Goal: Task Accomplishment & Management: Use online tool/utility

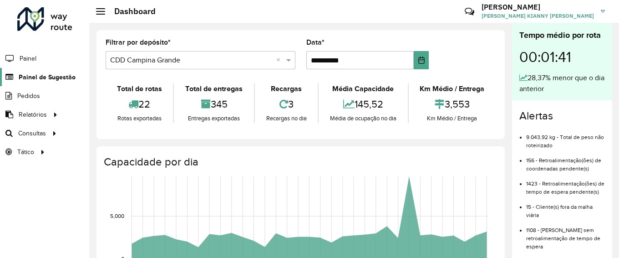
click at [53, 76] on span "Painel de Sugestão" at bounding box center [47, 77] width 57 height 10
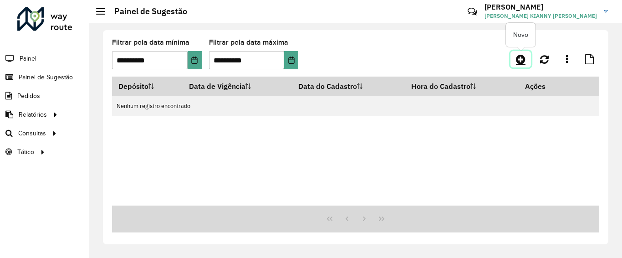
click at [522, 61] on icon at bounding box center [521, 59] width 10 height 11
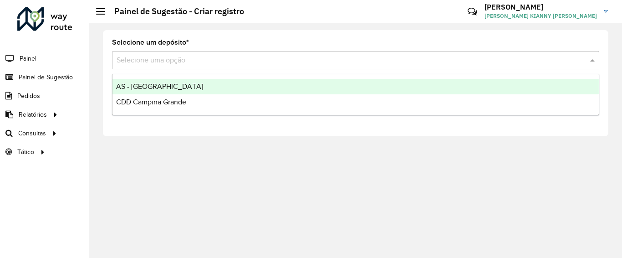
click at [340, 63] on input "text" at bounding box center [347, 60] width 460 height 11
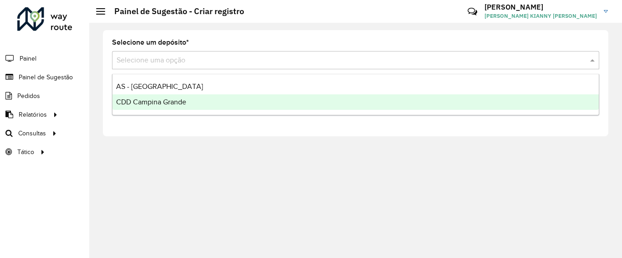
click at [231, 107] on div "CDD Campina Grande" at bounding box center [355, 101] width 486 height 15
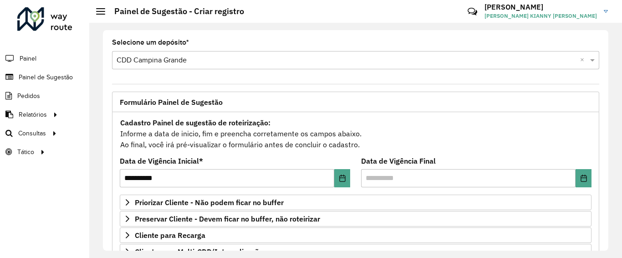
scroll to position [196, 0]
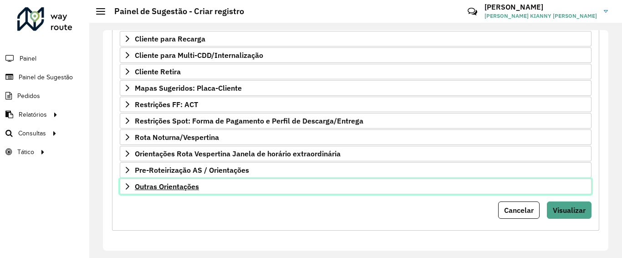
click at [185, 192] on link "Outras Orientações" at bounding box center [356, 185] width 472 height 15
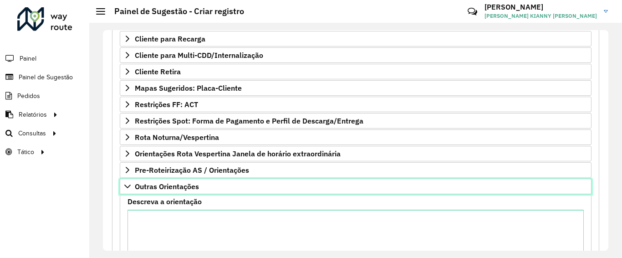
scroll to position [0, 0]
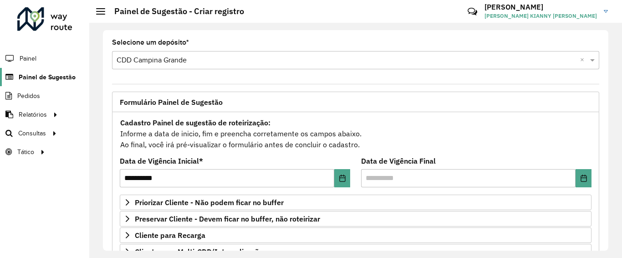
click at [54, 78] on span "Painel de Sugestão" at bounding box center [47, 77] width 57 height 10
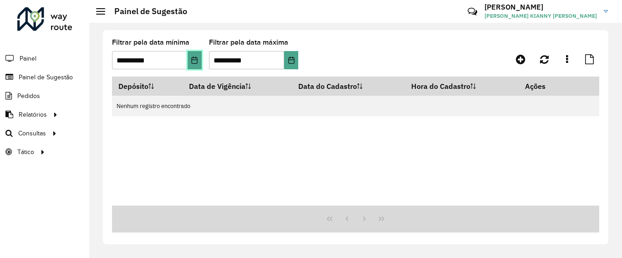
click at [189, 62] on button "Choose Date" at bounding box center [195, 60] width 14 height 18
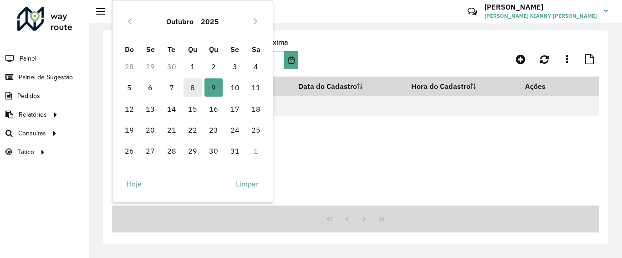
click at [195, 93] on span "8" at bounding box center [192, 87] width 18 height 18
type input "**********"
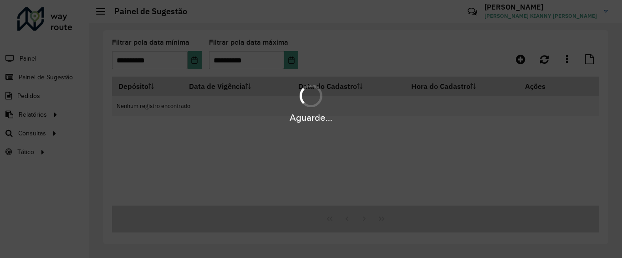
click at [284, 61] on div "Aguarde..." at bounding box center [311, 129] width 622 height 258
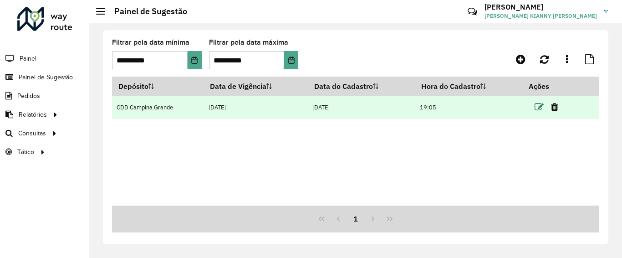
click at [538, 103] on icon at bounding box center [538, 106] width 9 height 9
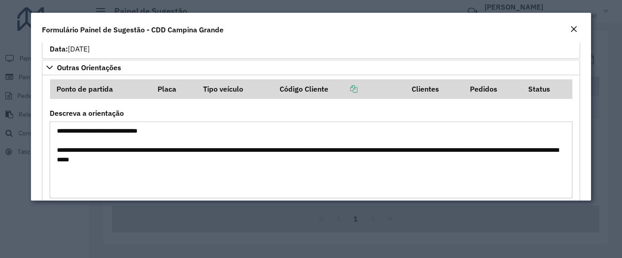
scroll to position [546, 0]
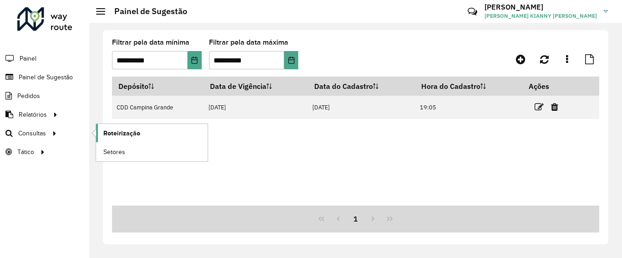
click at [181, 135] on link "Roteirização" at bounding box center [152, 133] width 112 height 18
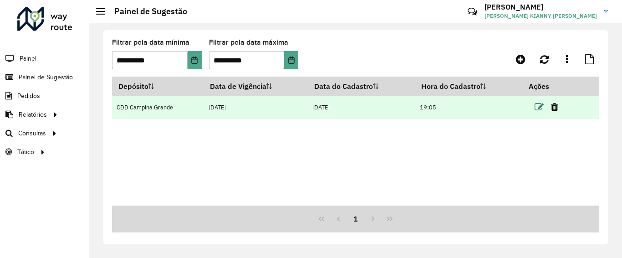
click at [539, 104] on icon at bounding box center [538, 106] width 9 height 9
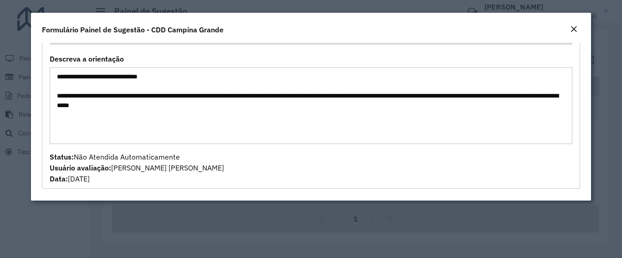
scroll to position [464, 0]
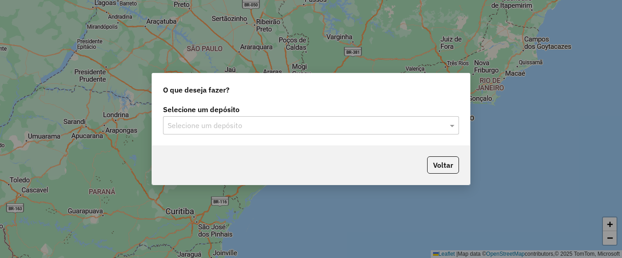
click at [298, 134] on div "Selecione um depósito Selecione um depósito" at bounding box center [311, 123] width 318 height 43
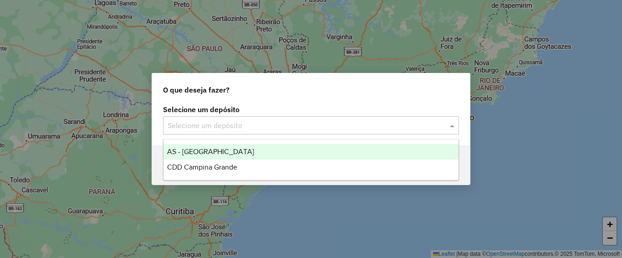
click at [232, 122] on input "text" at bounding box center [301, 125] width 269 height 11
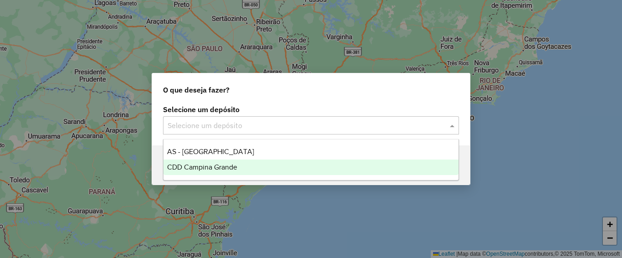
click at [223, 163] on span "CDD Campina Grande" at bounding box center [202, 167] width 70 height 8
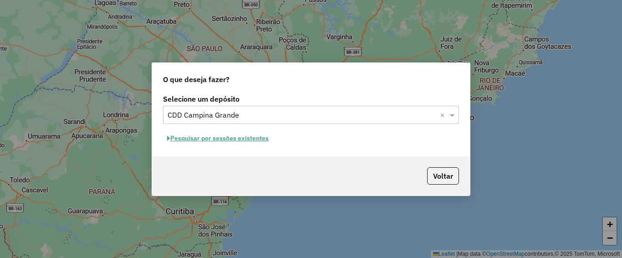
click at [253, 144] on button "Pesquisar por sessões existentes" at bounding box center [218, 138] width 110 height 14
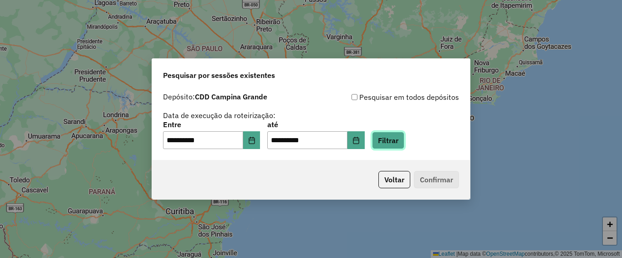
click at [403, 139] on button "Filtrar" at bounding box center [388, 140] width 32 height 17
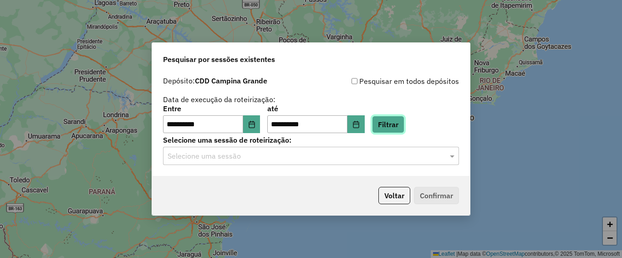
click at [391, 125] on button "Filtrar" at bounding box center [388, 124] width 32 height 17
click at [294, 166] on hb-app "**********" at bounding box center [311, 129] width 622 height 258
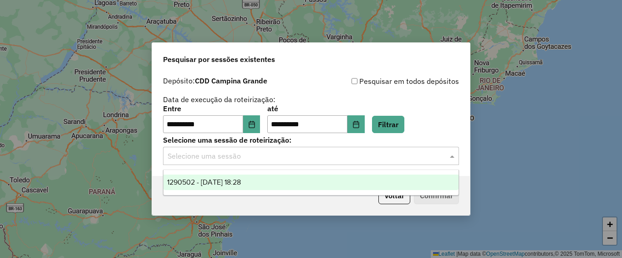
click at [293, 159] on input "text" at bounding box center [301, 156] width 269 height 11
drag, startPoint x: 247, startPoint y: 187, endPoint x: 254, endPoint y: 186, distance: 6.5
click at [247, 187] on div "1290502 - 08/10/2025 18:28" at bounding box center [310, 181] width 295 height 15
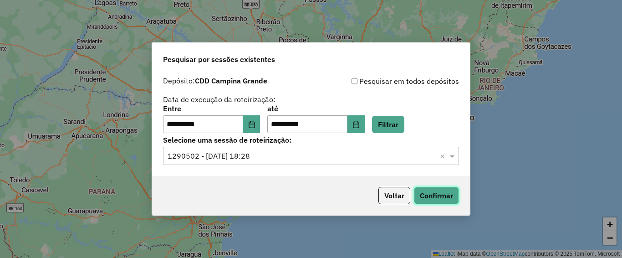
click at [442, 198] on button "Confirmar" at bounding box center [436, 195] width 45 height 17
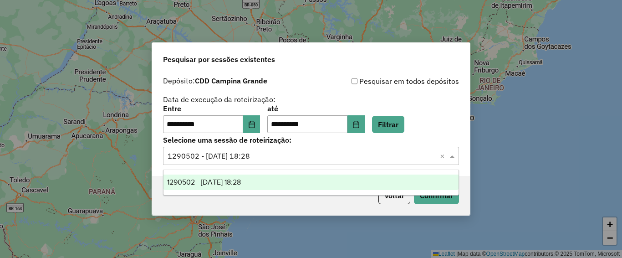
drag, startPoint x: 198, startPoint y: 157, endPoint x: 178, endPoint y: 158, distance: 19.6
click at [169, 160] on input "text" at bounding box center [301, 156] width 269 height 11
click at [178, 156] on input "text" at bounding box center [301, 156] width 269 height 11
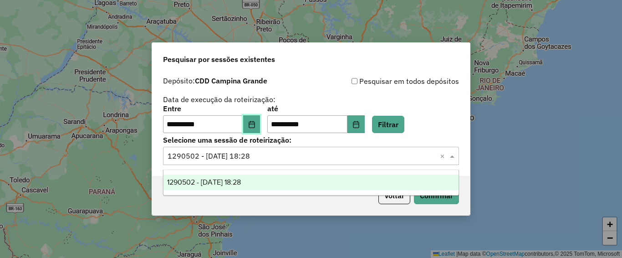
click at [258, 128] on button "Choose Date" at bounding box center [251, 124] width 17 height 18
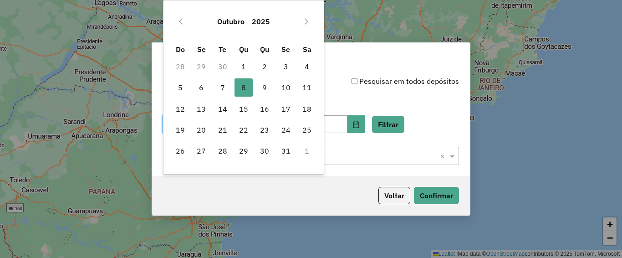
drag, startPoint x: 228, startPoint y: 89, endPoint x: 238, endPoint y: 92, distance: 10.5
click at [228, 90] on span "7" at bounding box center [222, 87] width 18 height 18
type input "**********"
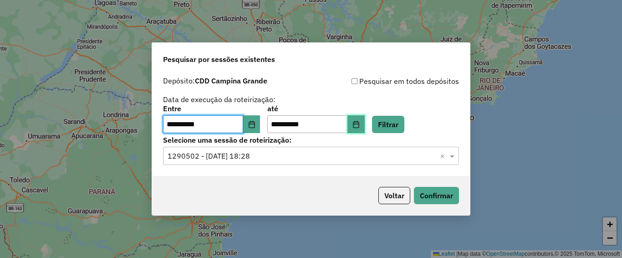
click at [365, 129] on button "Choose Date" at bounding box center [355, 124] width 17 height 18
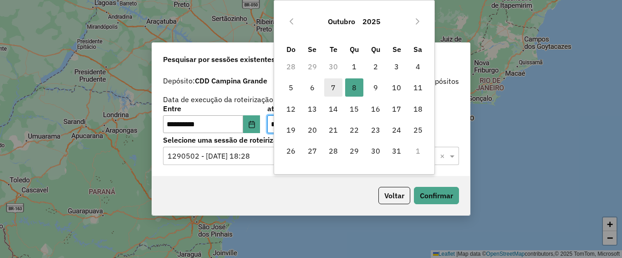
click at [332, 90] on span "7" at bounding box center [333, 87] width 18 height 18
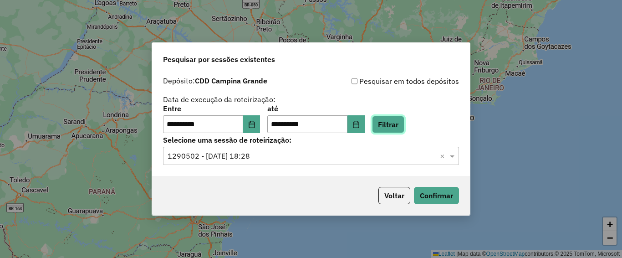
click at [404, 127] on button "Filtrar" at bounding box center [388, 124] width 32 height 17
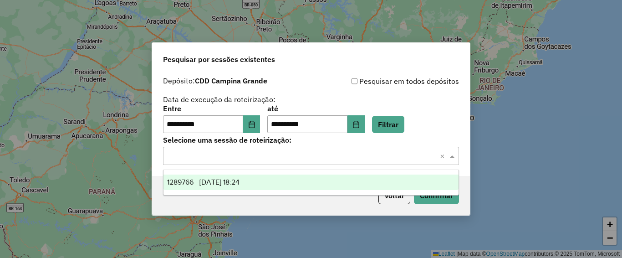
click at [370, 151] on input "text" at bounding box center [301, 156] width 269 height 11
click at [340, 188] on div "1289766 - 07/10/2025 18:24" at bounding box center [310, 181] width 295 height 15
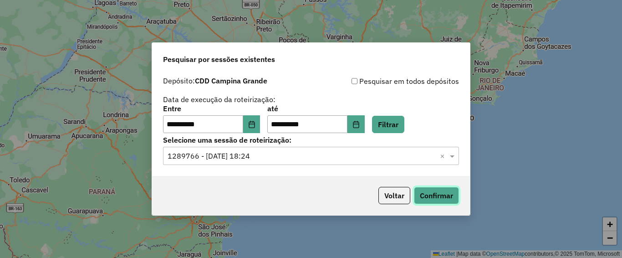
click at [435, 195] on button "Confirmar" at bounding box center [436, 195] width 45 height 17
click at [399, 128] on button "Filtrar" at bounding box center [388, 124] width 32 height 17
click at [444, 193] on button "Confirmar" at bounding box center [436, 195] width 45 height 17
click at [382, 12] on div "**********" at bounding box center [311, 129] width 622 height 258
click at [364, 123] on button "Choose Date" at bounding box center [355, 124] width 17 height 18
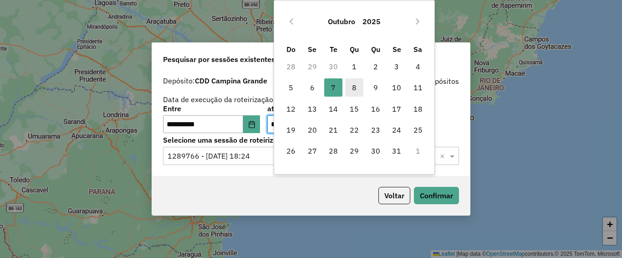
click at [355, 88] on span "8" at bounding box center [354, 87] width 18 height 18
type input "**********"
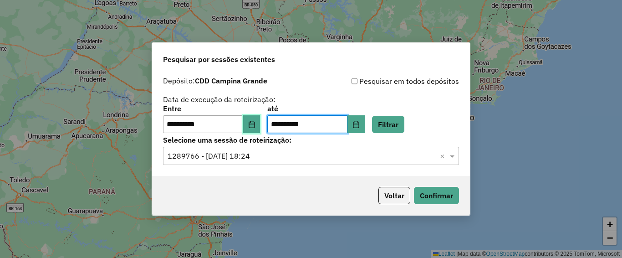
click at [255, 123] on icon "Choose Date" at bounding box center [251, 124] width 7 height 7
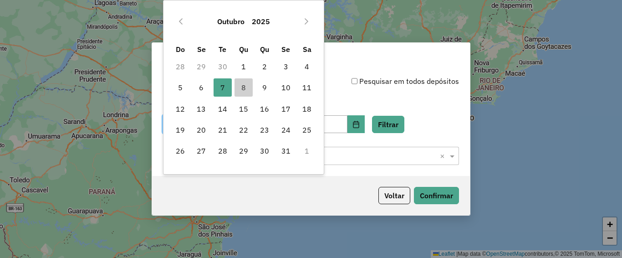
drag, startPoint x: 239, startPoint y: 82, endPoint x: 352, endPoint y: 98, distance: 114.4
click at [240, 83] on span "8" at bounding box center [243, 87] width 18 height 18
type input "**********"
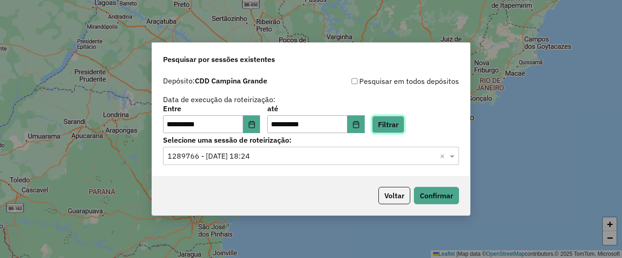
click at [396, 124] on button "Filtrar" at bounding box center [388, 124] width 32 height 17
click at [394, 132] on button "Filtrar" at bounding box center [388, 124] width 32 height 17
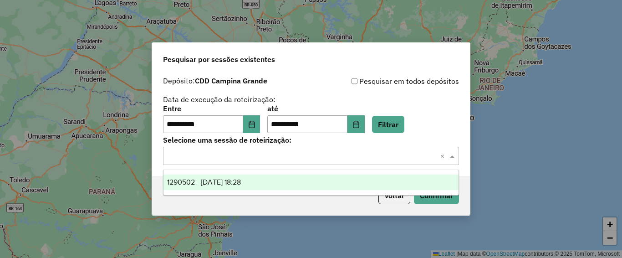
click at [266, 157] on input "text" at bounding box center [301, 156] width 269 height 11
click at [249, 187] on div "1290502 - 08/10/2025 18:28" at bounding box center [310, 181] width 295 height 15
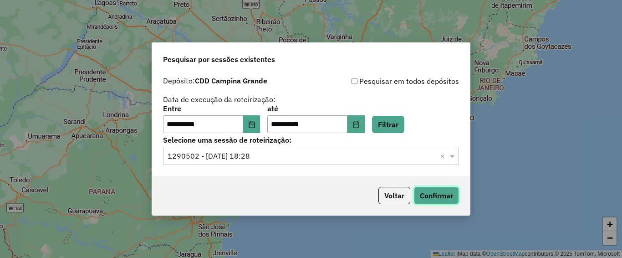
click at [440, 200] on button "Confirmar" at bounding box center [436, 195] width 45 height 17
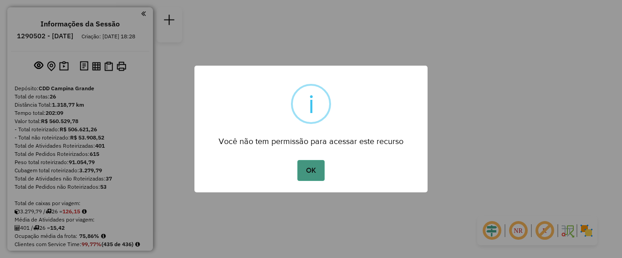
click at [316, 172] on button "OK" at bounding box center [310, 170] width 27 height 21
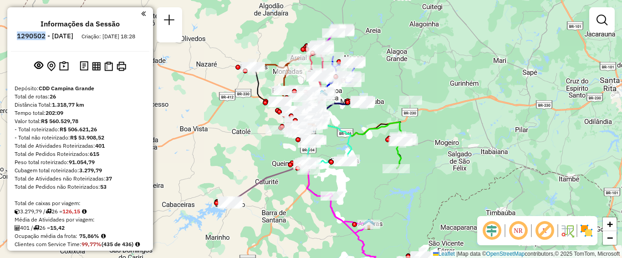
drag, startPoint x: 71, startPoint y: 37, endPoint x: 43, endPoint y: 36, distance: 28.2
click at [43, 36] on h6 "1290502 - [DATE]" at bounding box center [45, 36] width 56 height 8
copy h6 "1290502"
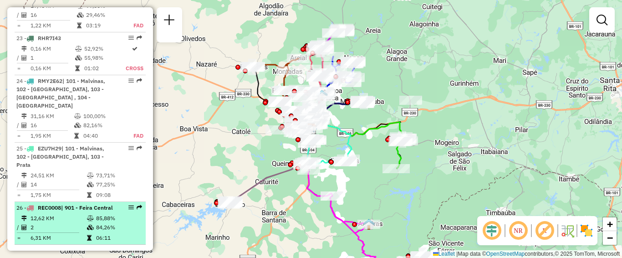
scroll to position [1438, 0]
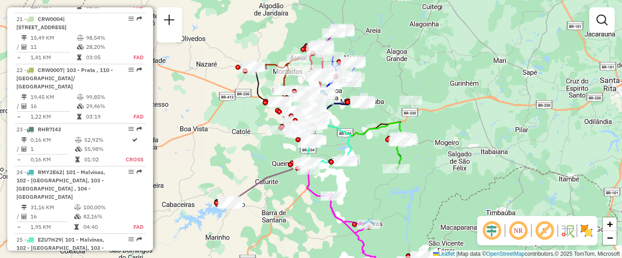
click at [66, 155] on td "0,16 KM" at bounding box center [52, 159] width 45 height 9
select select "**********"
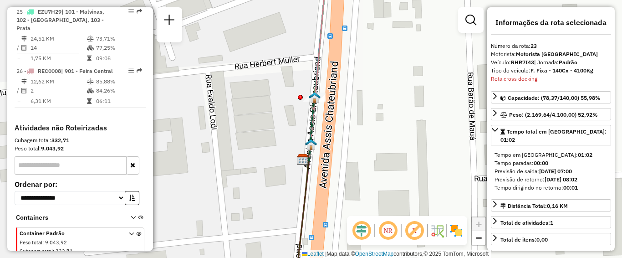
scroll to position [1620, 0]
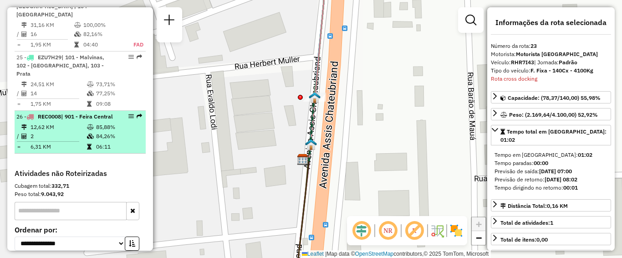
click at [67, 132] on td "2" at bounding box center [58, 136] width 56 height 9
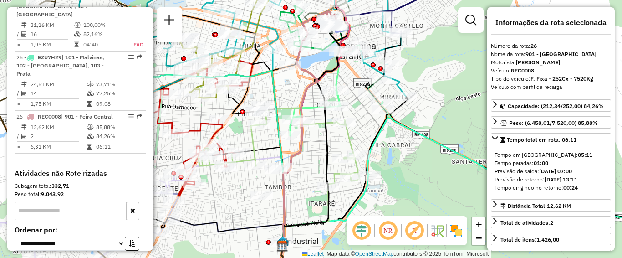
click at [390, 234] on em at bounding box center [388, 230] width 22 height 22
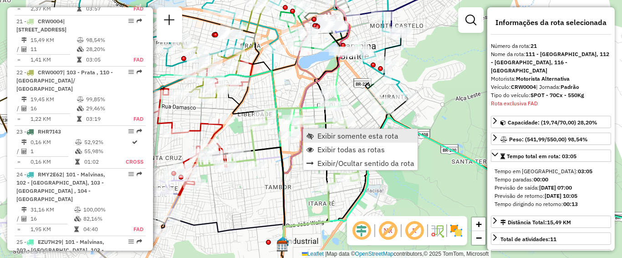
click at [318, 133] on span "Exibir somente esta rota" at bounding box center [357, 135] width 81 height 7
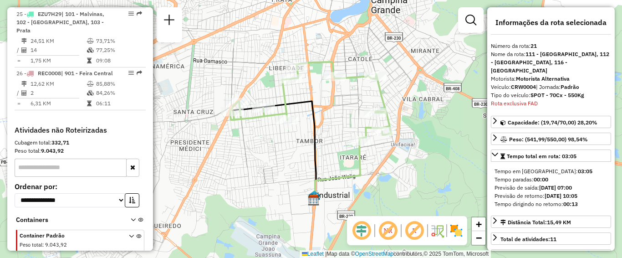
scroll to position [1665, 0]
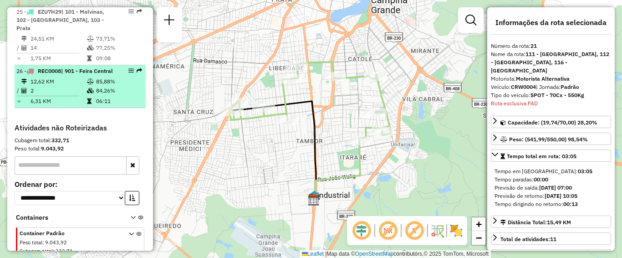
click at [60, 77] on td "12,62 KM" at bounding box center [58, 81] width 56 height 9
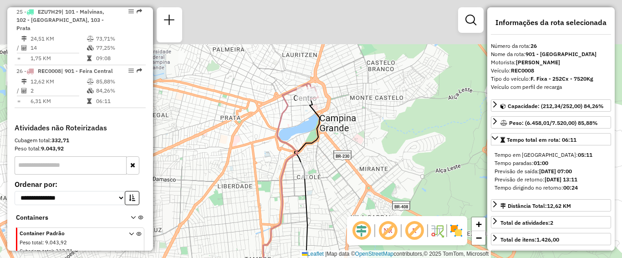
drag, startPoint x: 321, startPoint y: 32, endPoint x: 300, endPoint y: 110, distance: 80.6
click at [300, 110] on div "Janela de atendimento Grade de atendimento Capacidade Transportadoras Veículos …" at bounding box center [311, 129] width 622 height 258
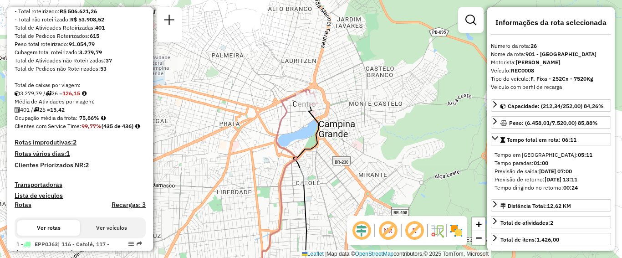
scroll to position [0, 0]
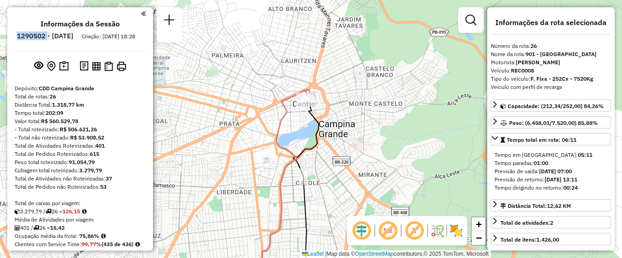
drag, startPoint x: 72, startPoint y: 36, endPoint x: 43, endPoint y: 38, distance: 28.7
click at [43, 38] on h6 "1290502 - [DATE]" at bounding box center [45, 36] width 56 height 8
copy h6 "1290502"
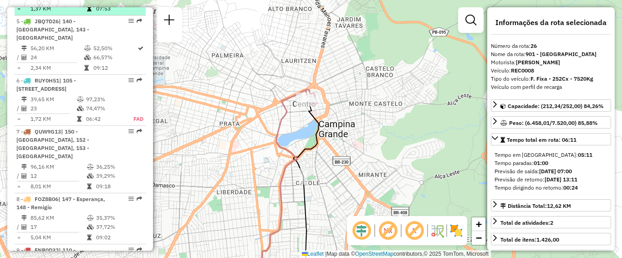
scroll to position [455, 0]
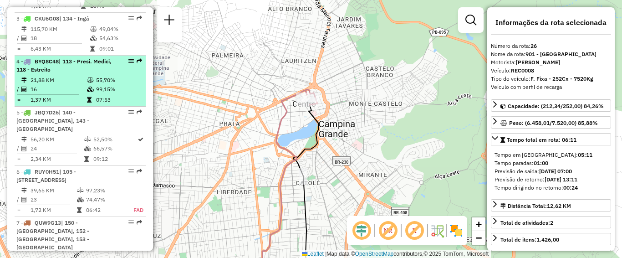
click at [64, 94] on td "16" at bounding box center [58, 89] width 56 height 9
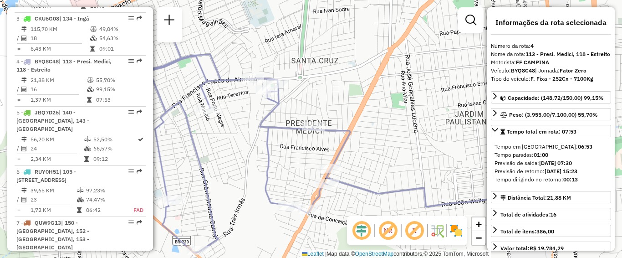
drag, startPoint x: 288, startPoint y: 135, endPoint x: 313, endPoint y: 147, distance: 28.3
click at [313, 147] on div "Janela de atendimento Grade de atendimento Capacidade Transportadoras Veículos …" at bounding box center [311, 129] width 622 height 258
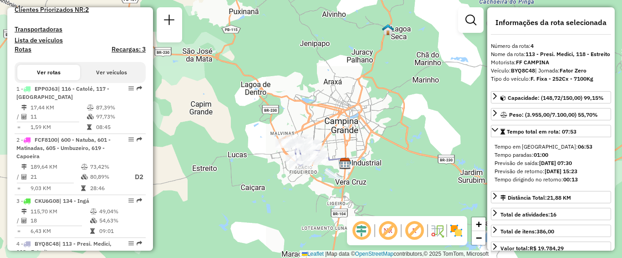
scroll to position [228, 0]
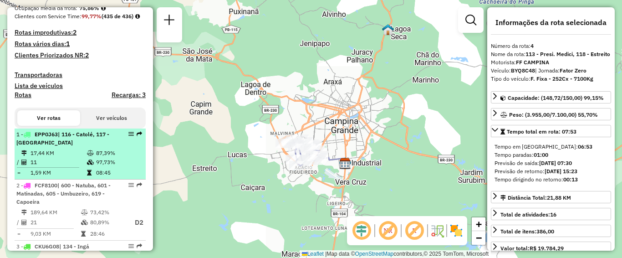
click at [93, 147] on div "1 - EPP0J63 | 116 - Catolé, 117 - Castelo Branco" at bounding box center [64, 138] width 96 height 16
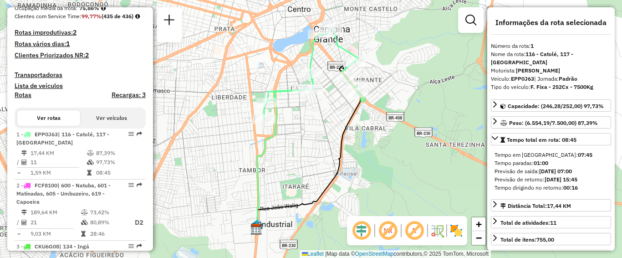
drag, startPoint x: 317, startPoint y: 98, endPoint x: 340, endPoint y: 121, distance: 32.5
click at [340, 121] on div "Janela de atendimento Grade de atendimento Capacidade Transportadoras Veículos …" at bounding box center [311, 129] width 622 height 258
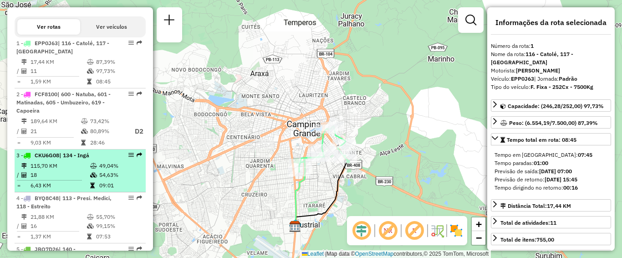
scroll to position [364, 0]
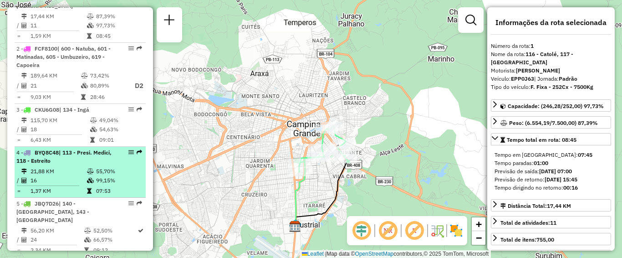
click at [77, 165] on div "4 - BYQ8C48 | 113 - Presi. Medici, 118 - Estreito" at bounding box center [64, 156] width 96 height 16
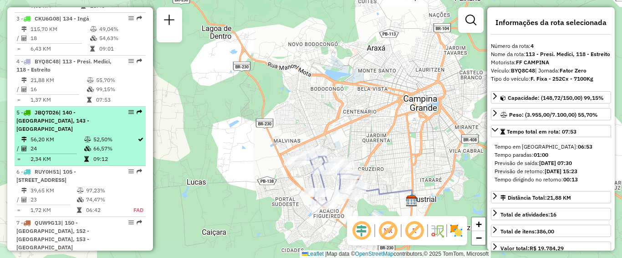
scroll to position [501, 0]
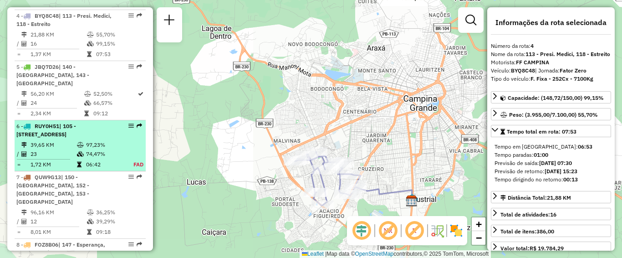
click at [70, 137] on span "| 105 - [STREET_ADDRESS]" at bounding box center [46, 129] width 60 height 15
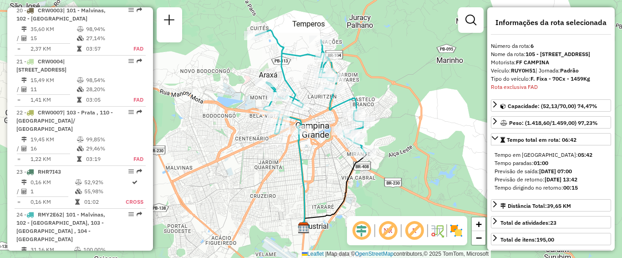
scroll to position [1441, 0]
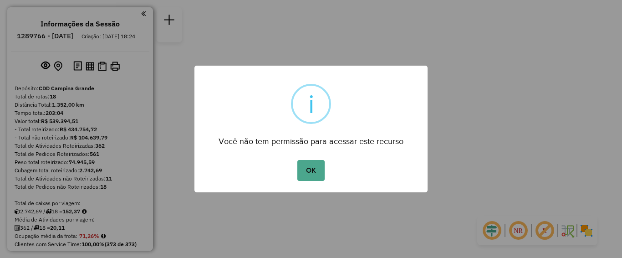
click at [286, 159] on div "OK No Cancel" at bounding box center [310, 169] width 233 height 25
click at [305, 167] on button "OK" at bounding box center [310, 170] width 27 height 21
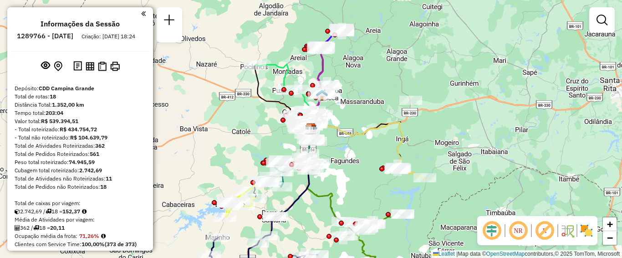
scroll to position [137, 0]
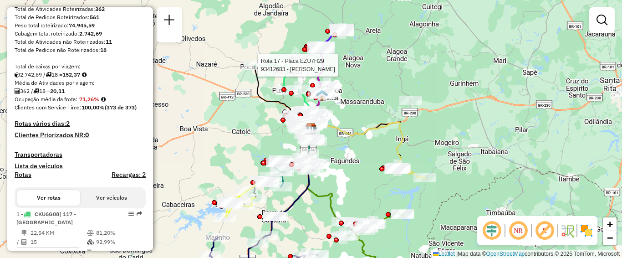
select select "**********"
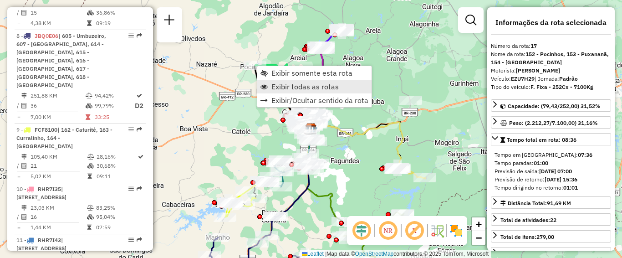
scroll to position [1247, 0]
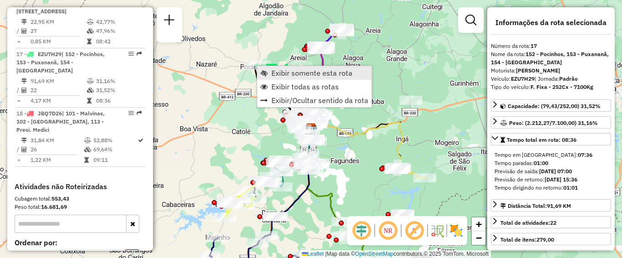
click at [296, 72] on span "Exibir somente esta rota" at bounding box center [311, 72] width 81 height 7
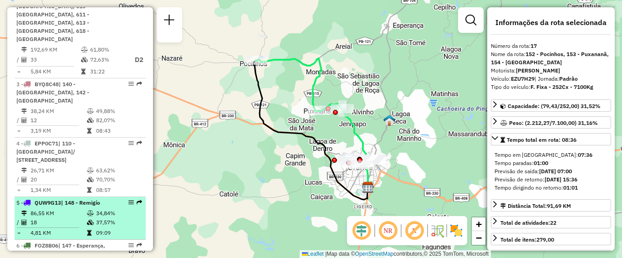
scroll to position [382, 0]
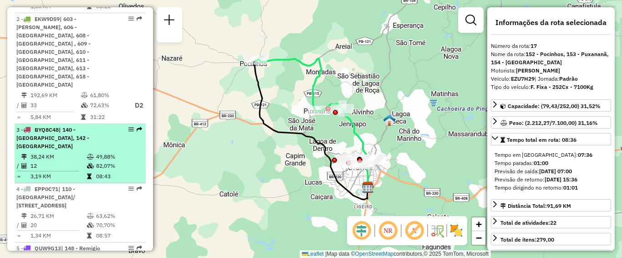
click at [68, 126] on li "3 - BYQ8C48 | 140 - Lagoa Seca, 142 - Floriano 38,24 KM 49,88% / 12 82,07% = 3,…" at bounding box center [80, 153] width 131 height 59
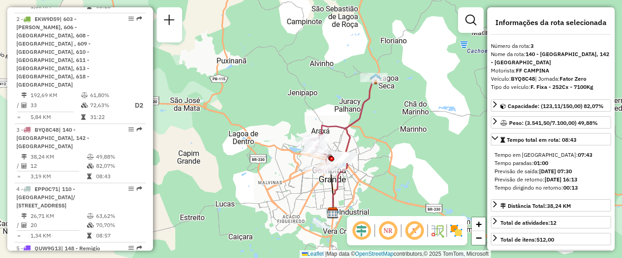
drag, startPoint x: 237, startPoint y: 169, endPoint x: 264, endPoint y: 184, distance: 30.9
click at [264, 184] on div "Janela de atendimento Grade de atendimento Capacidade Transportadoras Veículos …" at bounding box center [311, 129] width 622 height 258
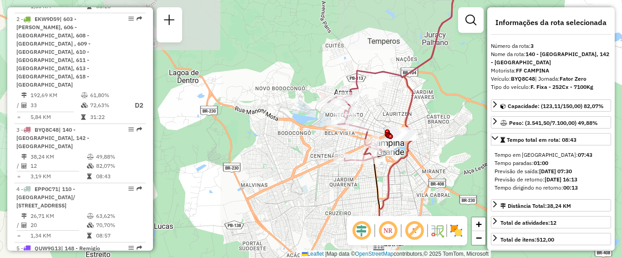
drag, startPoint x: 365, startPoint y: 129, endPoint x: 350, endPoint y: 141, distance: 18.8
click at [350, 141] on div "Janela de atendimento Grade de atendimento Capacidade Transportadoras Veículos …" at bounding box center [311, 129] width 622 height 258
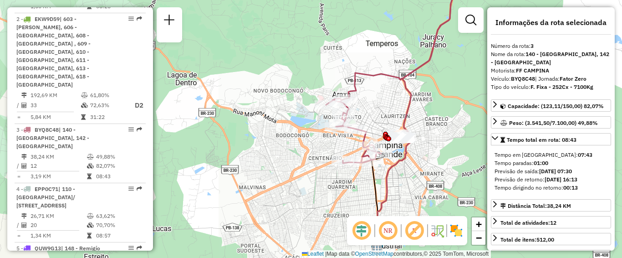
click at [460, 232] on img at bounding box center [456, 230] width 15 height 15
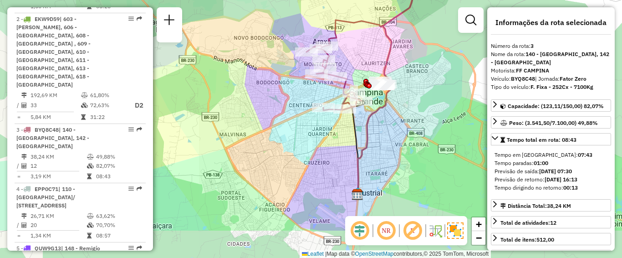
drag, startPoint x: 318, startPoint y: 187, endPoint x: 299, endPoint y: 137, distance: 53.3
click at [299, 137] on div "Janela de atendimento Grade de atendimento Capacidade Transportadoras Veículos …" at bounding box center [311, 129] width 622 height 258
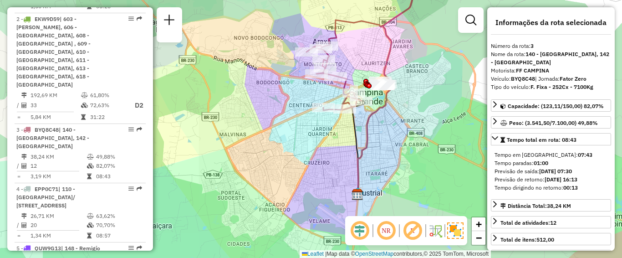
click at [411, 227] on em at bounding box center [412, 230] width 22 height 22
click at [411, 235] on em at bounding box center [412, 230] width 22 height 22
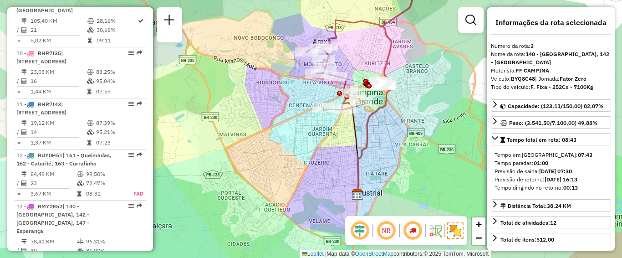
scroll to position [928, 0]
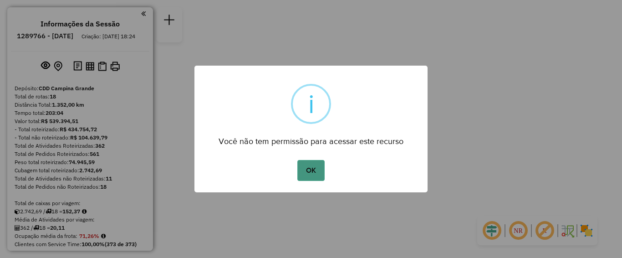
click at [301, 169] on button "OK" at bounding box center [310, 170] width 27 height 21
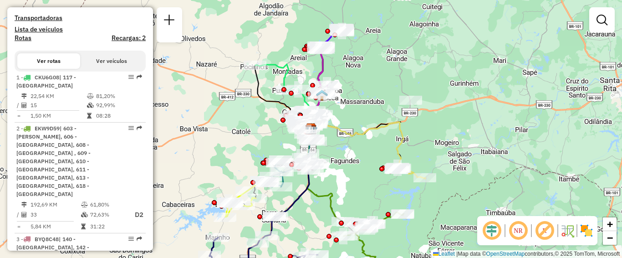
scroll to position [319, 0]
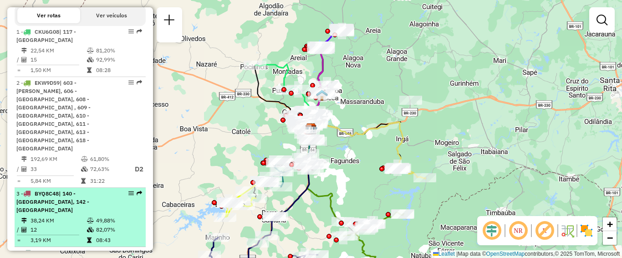
click at [87, 216] on td at bounding box center [90, 220] width 9 height 9
select select "**********"
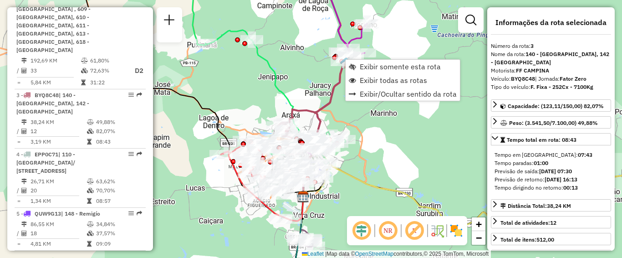
scroll to position [482, 0]
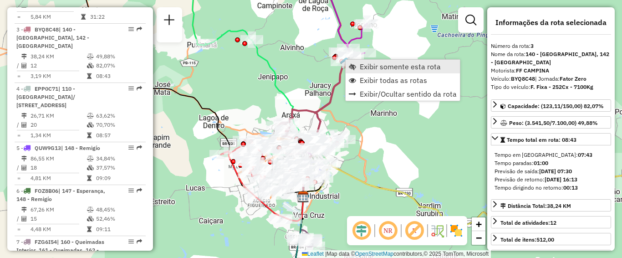
click at [360, 68] on span "Exibir somente esta rota" at bounding box center [400, 66] width 81 height 7
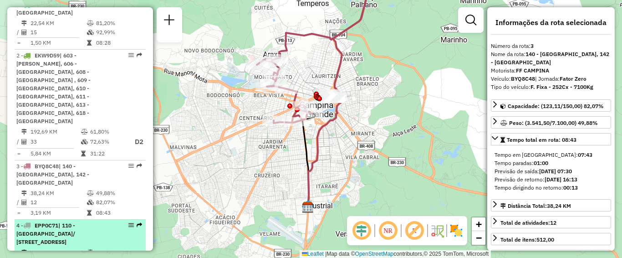
scroll to position [255, 0]
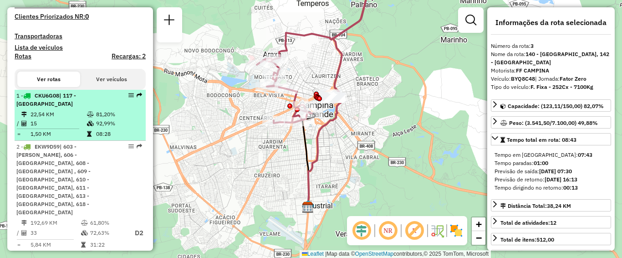
click at [52, 128] on td "15" at bounding box center [58, 123] width 56 height 9
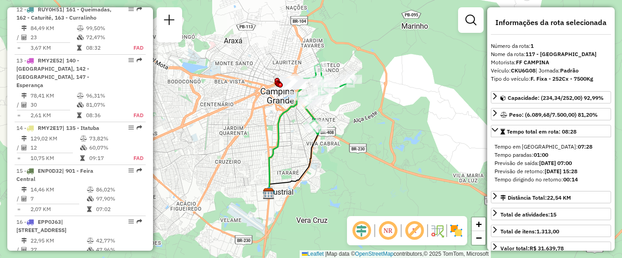
scroll to position [1074, 0]
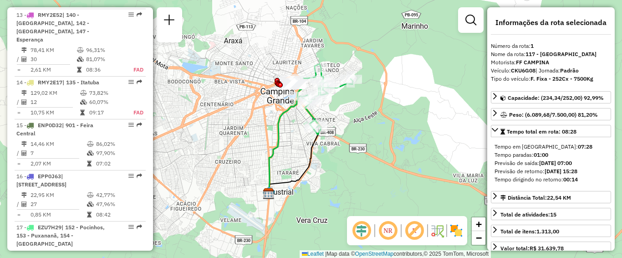
click at [52, 172] on span "| [STREET_ADDRESS]" at bounding box center [41, 179] width 50 height 15
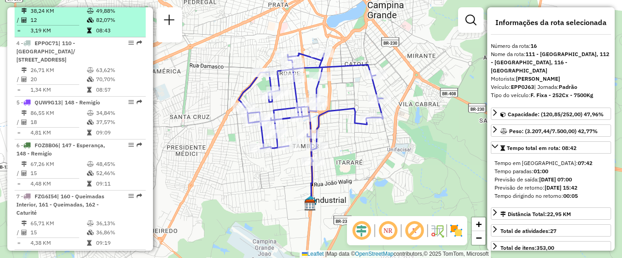
scroll to position [391, 0]
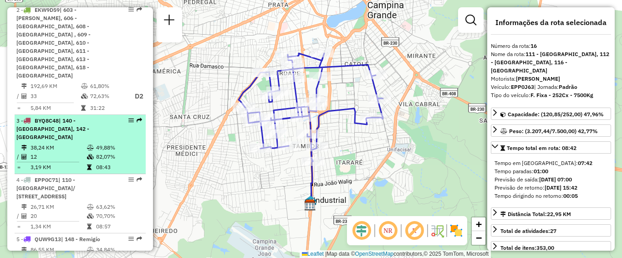
click at [69, 143] on td "38,24 KM" at bounding box center [58, 147] width 56 height 9
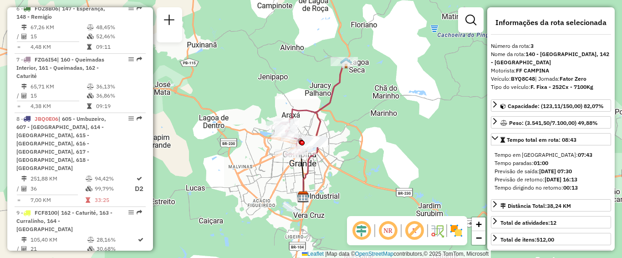
scroll to position [801, 0]
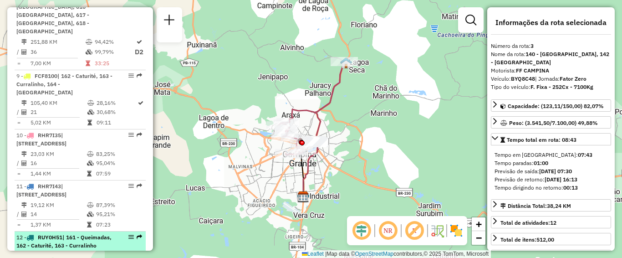
click at [49, 233] on span "RUY0H51" at bounding box center [50, 236] width 25 height 7
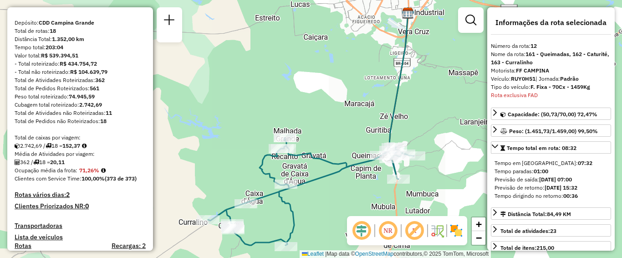
scroll to position [0, 0]
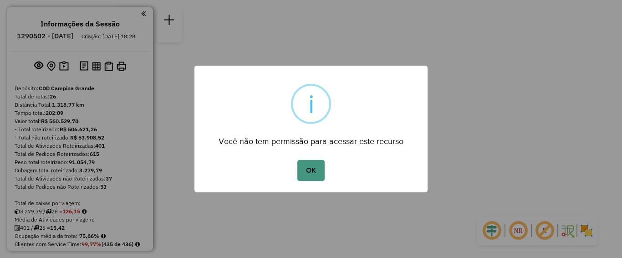
click at [318, 178] on button "OK" at bounding box center [310, 170] width 27 height 21
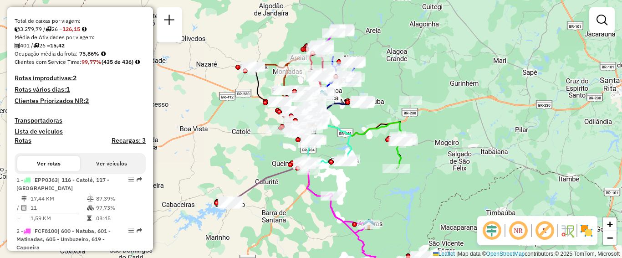
scroll to position [273, 0]
